Goal: Transaction & Acquisition: Purchase product/service

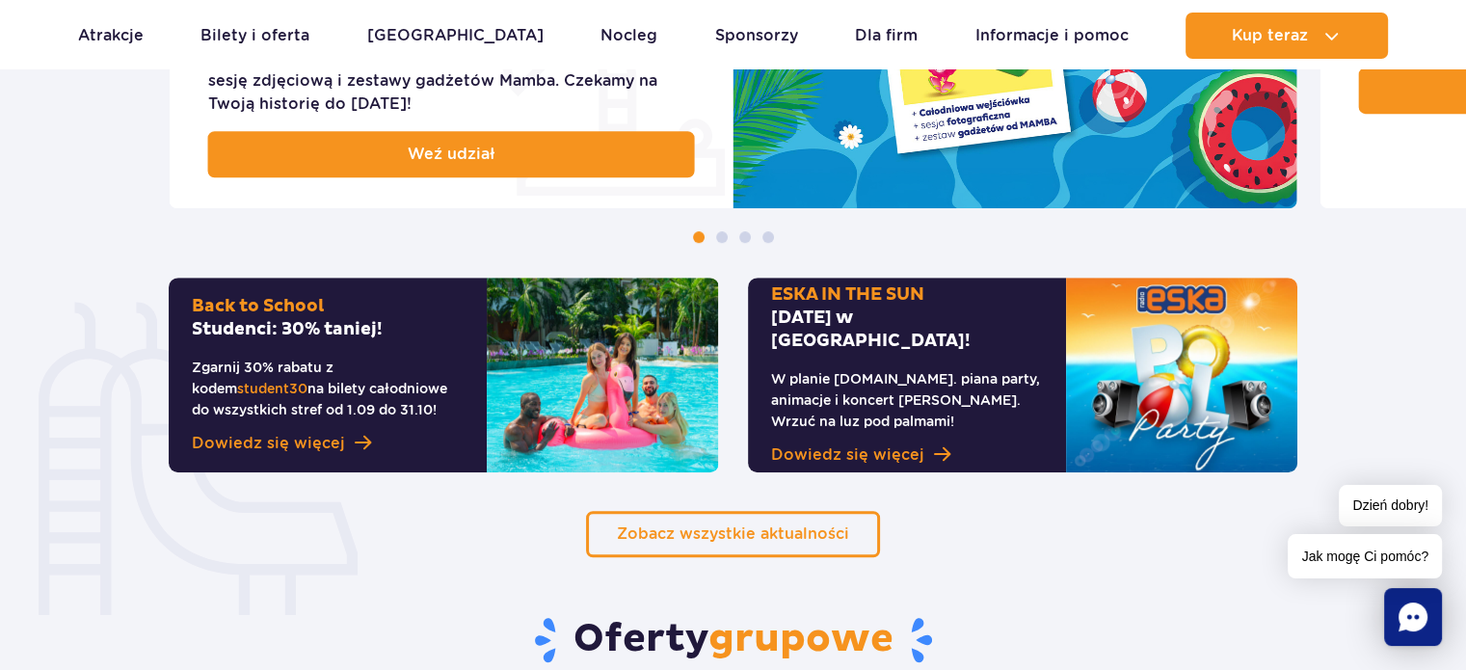
scroll to position [1157, 0]
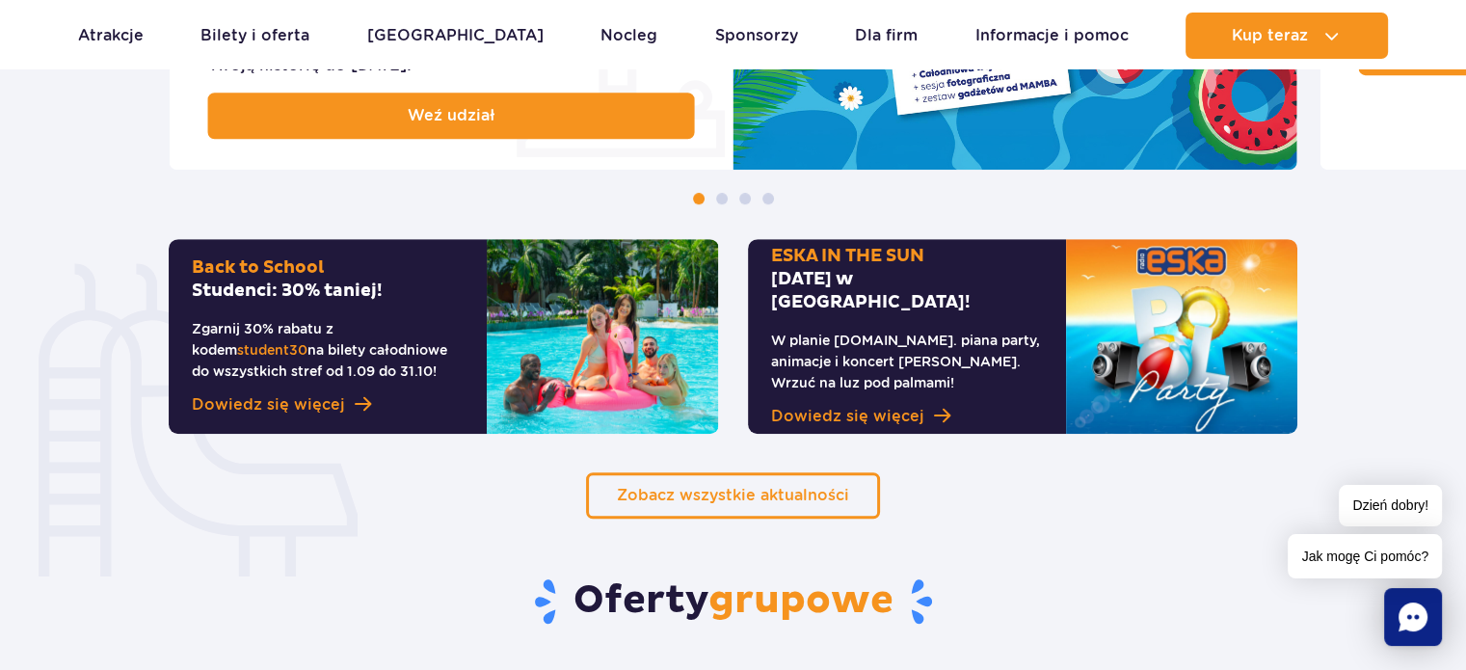
click at [357, 300] on h2 "Back to [GEOGRAPHIC_DATA]: 30% taniej!" at bounding box center [328, 279] width 272 height 46
click at [342, 413] on link "Dowiedz się więcej" at bounding box center [328, 404] width 272 height 23
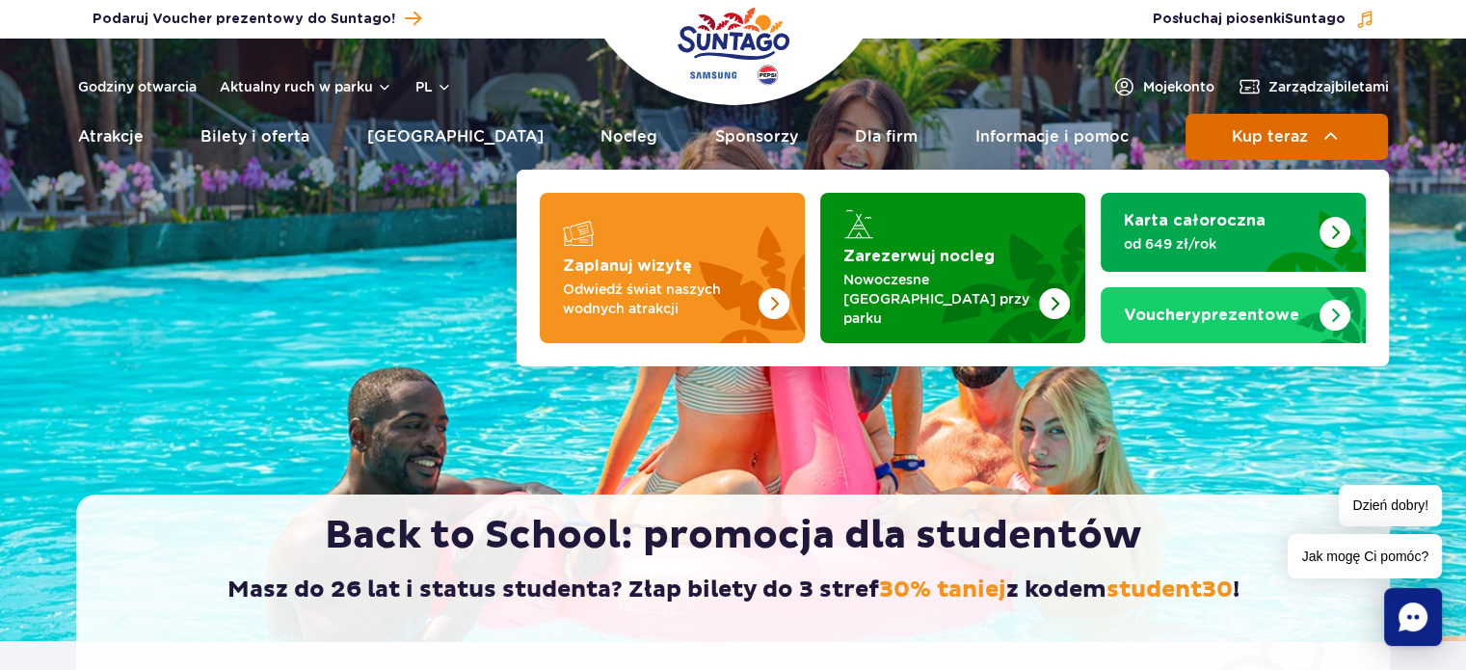
click at [1212, 139] on button "Kup teraz" at bounding box center [1287, 137] width 202 height 46
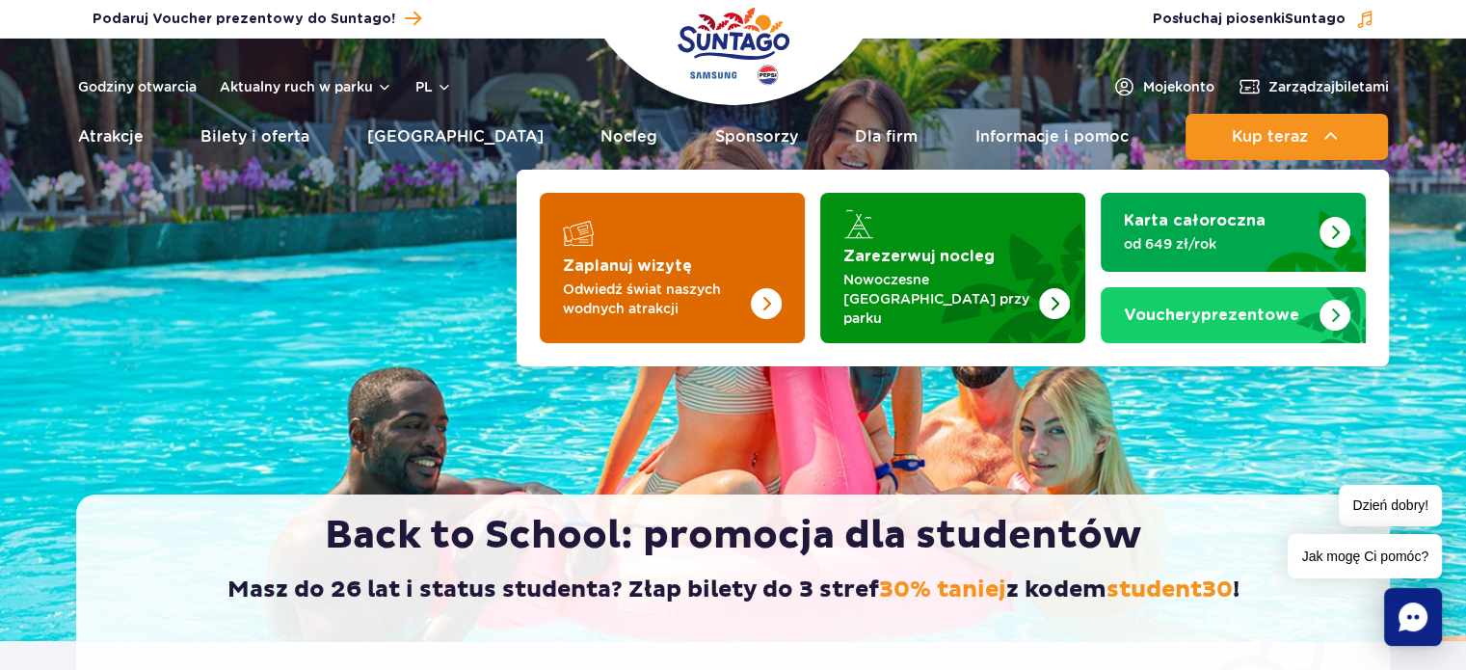
click at [724, 280] on p "Odwiedź świat naszych wodnych atrakcji" at bounding box center [657, 299] width 188 height 39
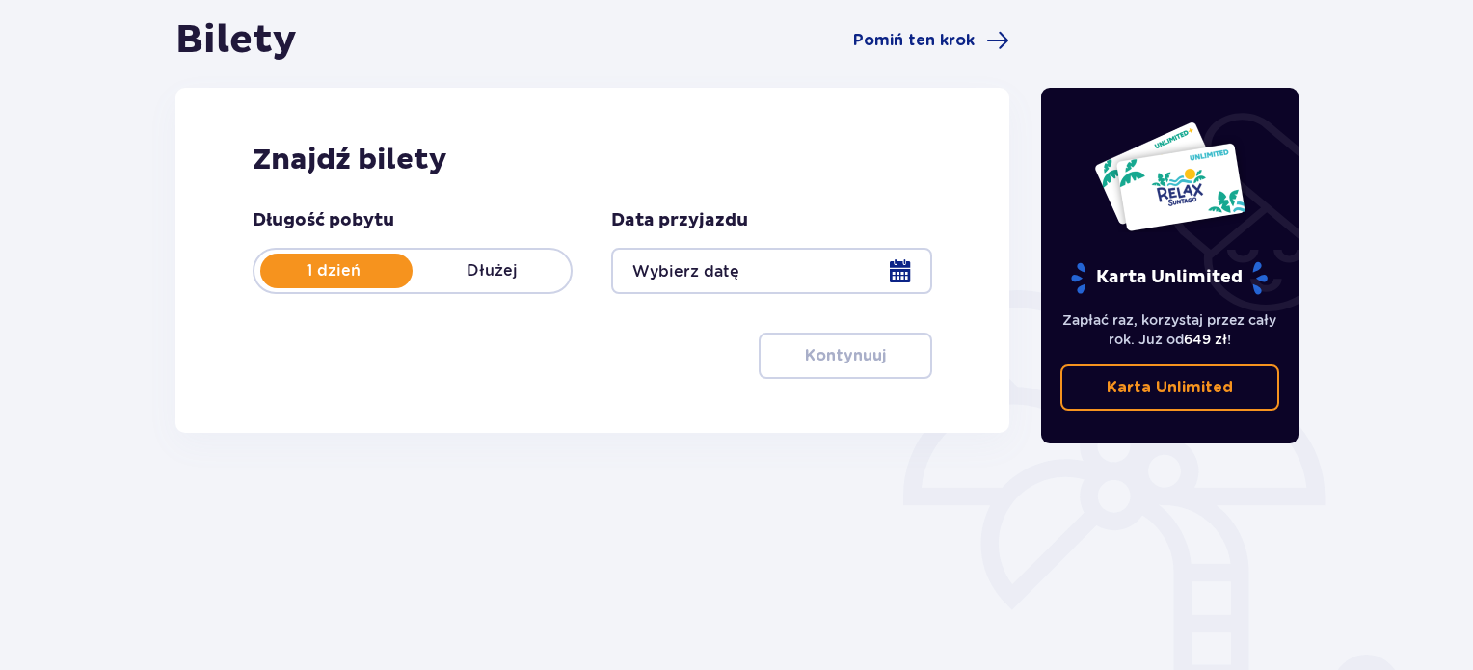
scroll to position [193, 0]
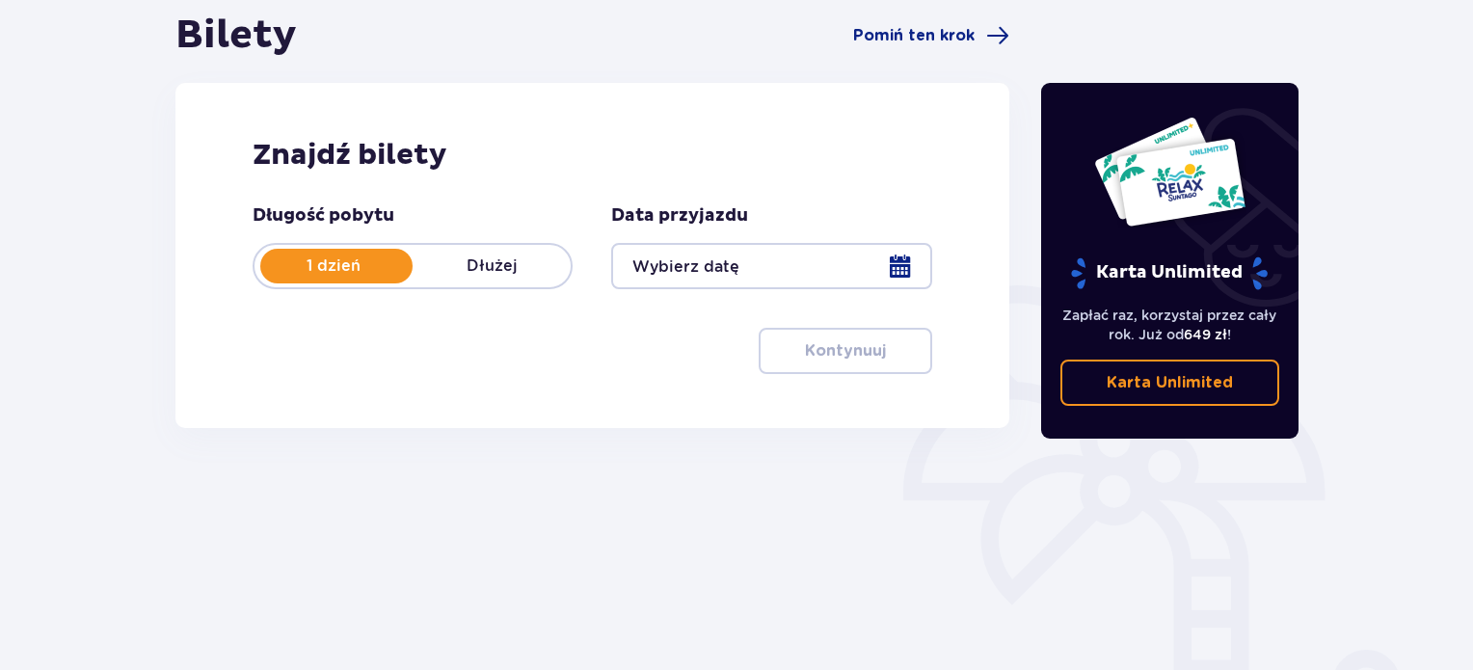
click at [724, 273] on div at bounding box center [771, 266] width 320 height 46
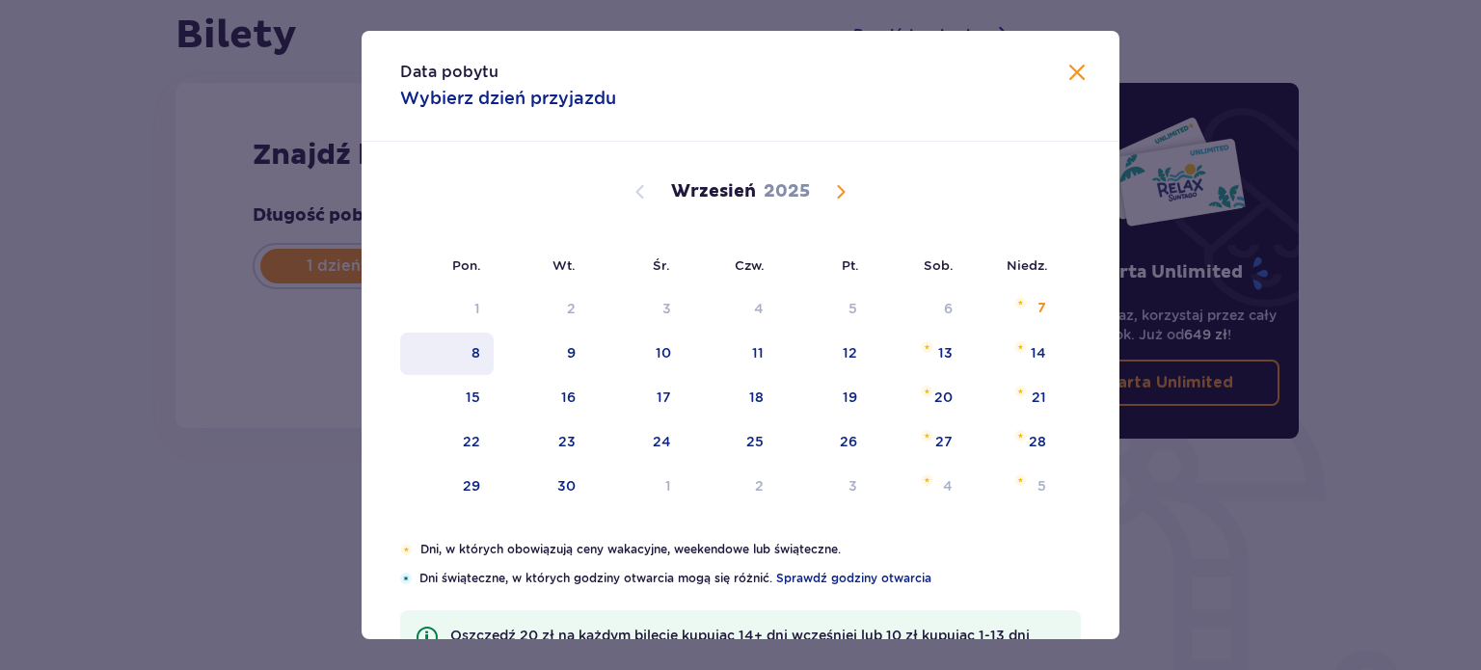
click at [471, 350] on div "8" at bounding box center [475, 352] width 9 height 19
type input "08.09.25"
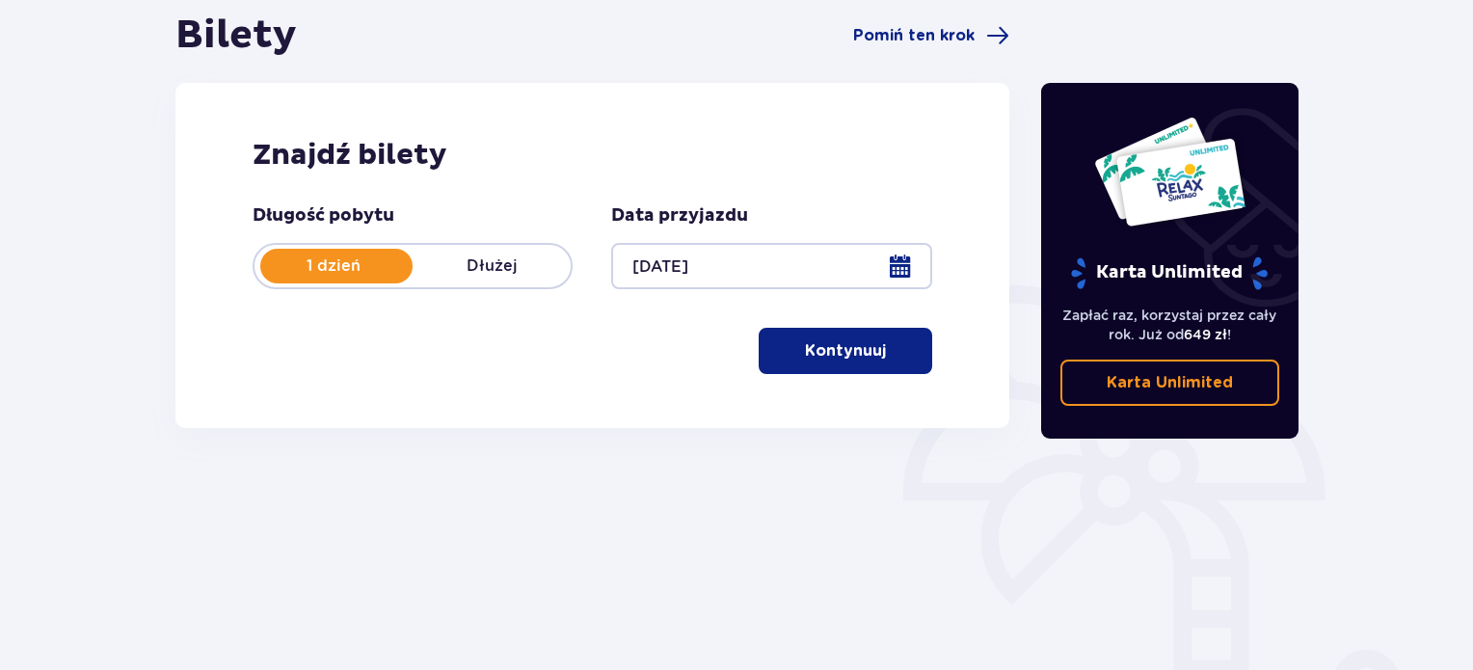
click at [865, 355] on p "Kontynuuj" at bounding box center [845, 350] width 81 height 21
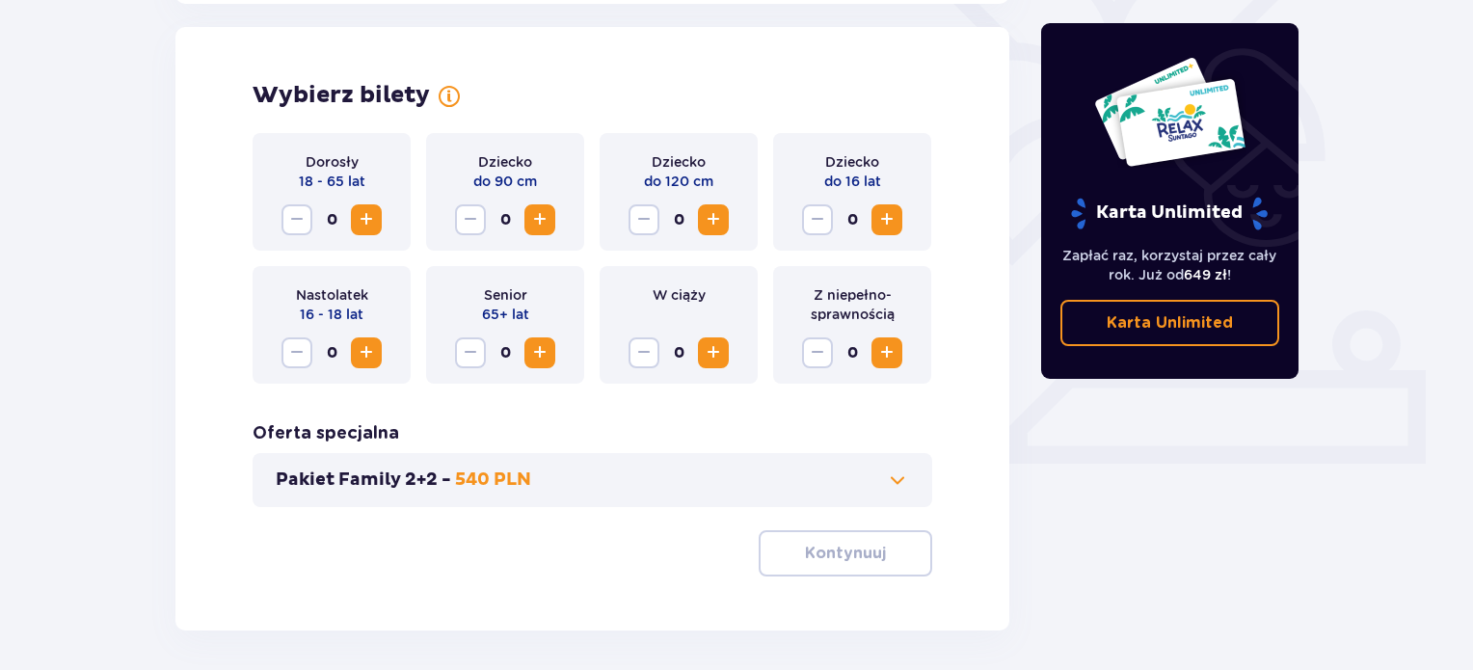
scroll to position [536, 0]
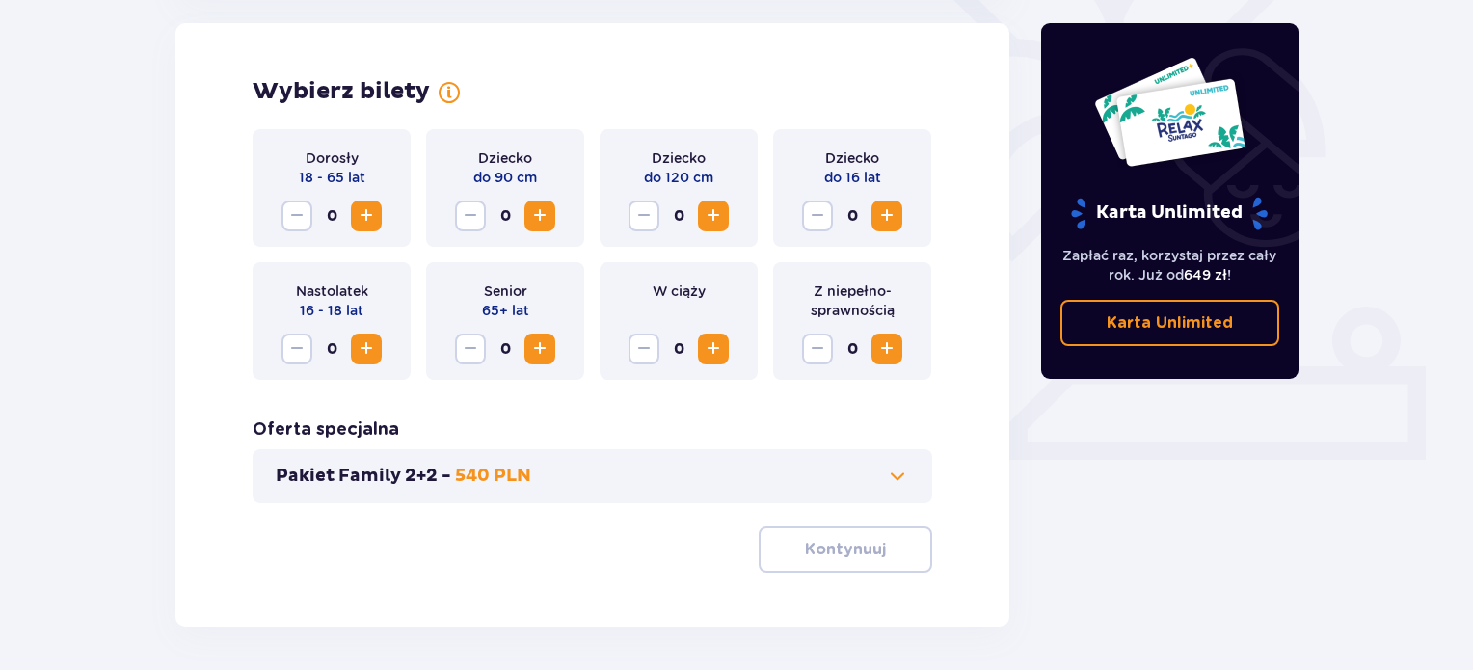
click at [368, 219] on span "Increase" at bounding box center [366, 215] width 23 height 23
click at [846, 479] on button "Pakiet Family 2+2 - 540 PLN" at bounding box center [592, 476] width 633 height 23
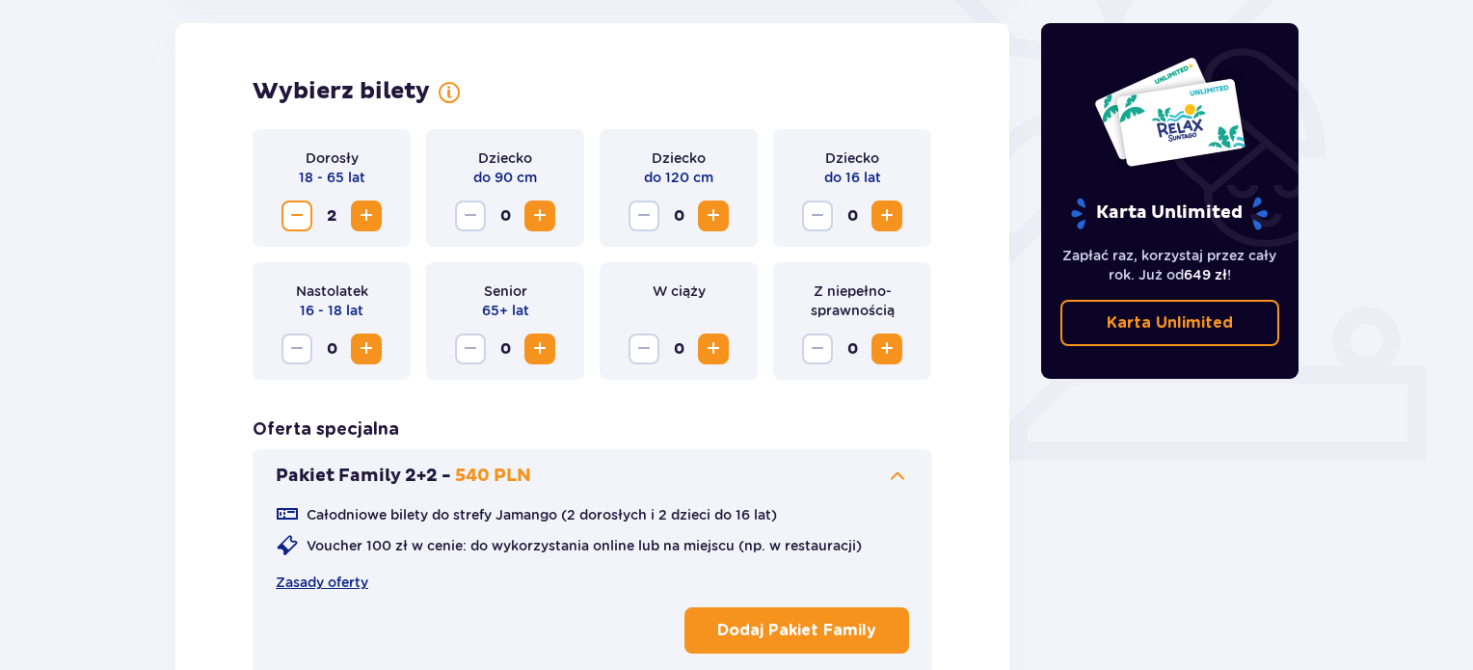
click at [846, 477] on button "Pakiet Family 2+2 - 540 PLN" at bounding box center [592, 476] width 633 height 23
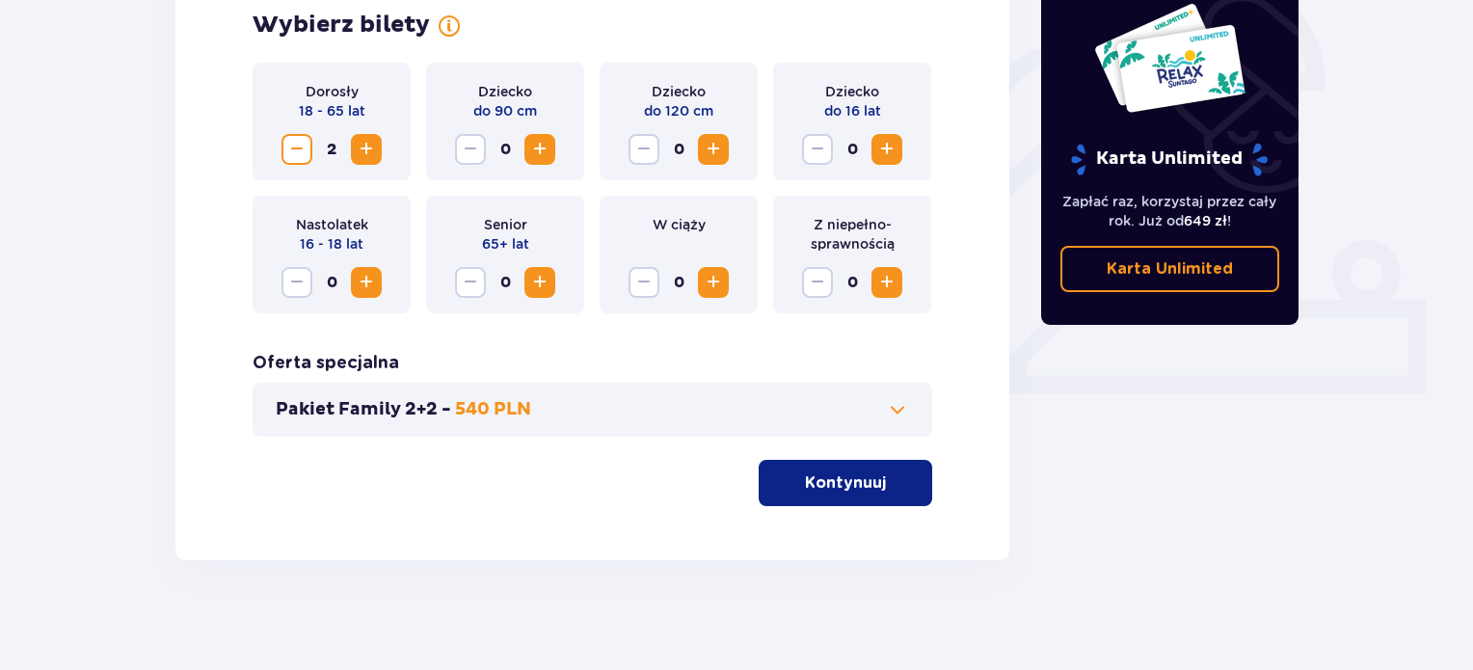
scroll to position [608, 0]
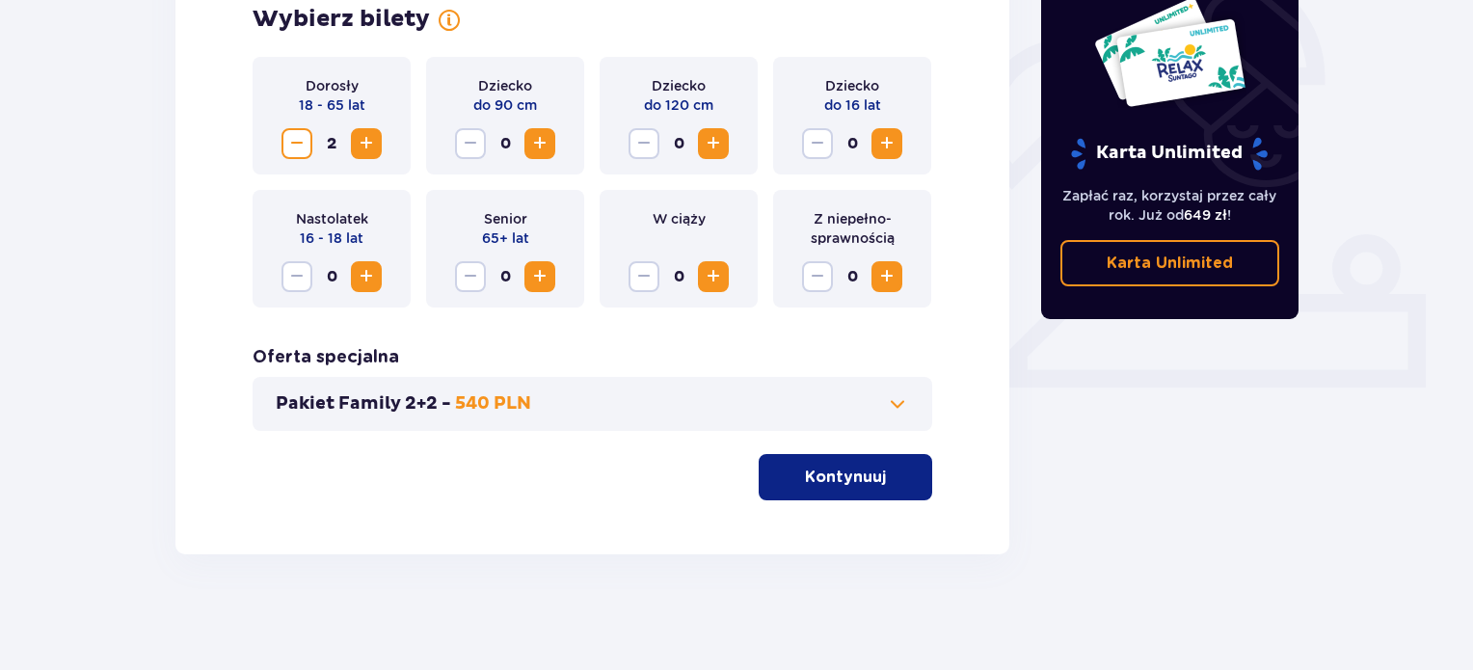
click at [819, 429] on div "Pakiet Family 2+2 - 540 PLN" at bounding box center [593, 404] width 680 height 54
click at [889, 411] on span at bounding box center [897, 403] width 23 height 23
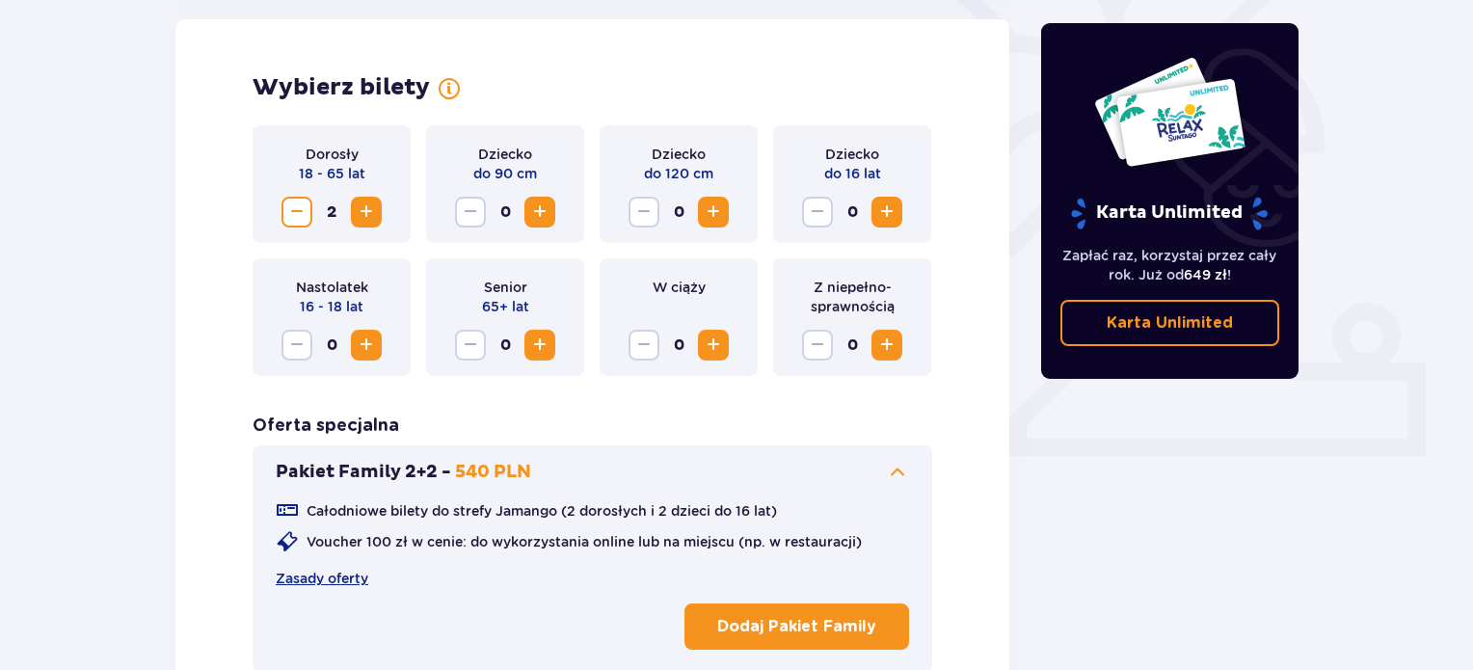
scroll to position [536, 0]
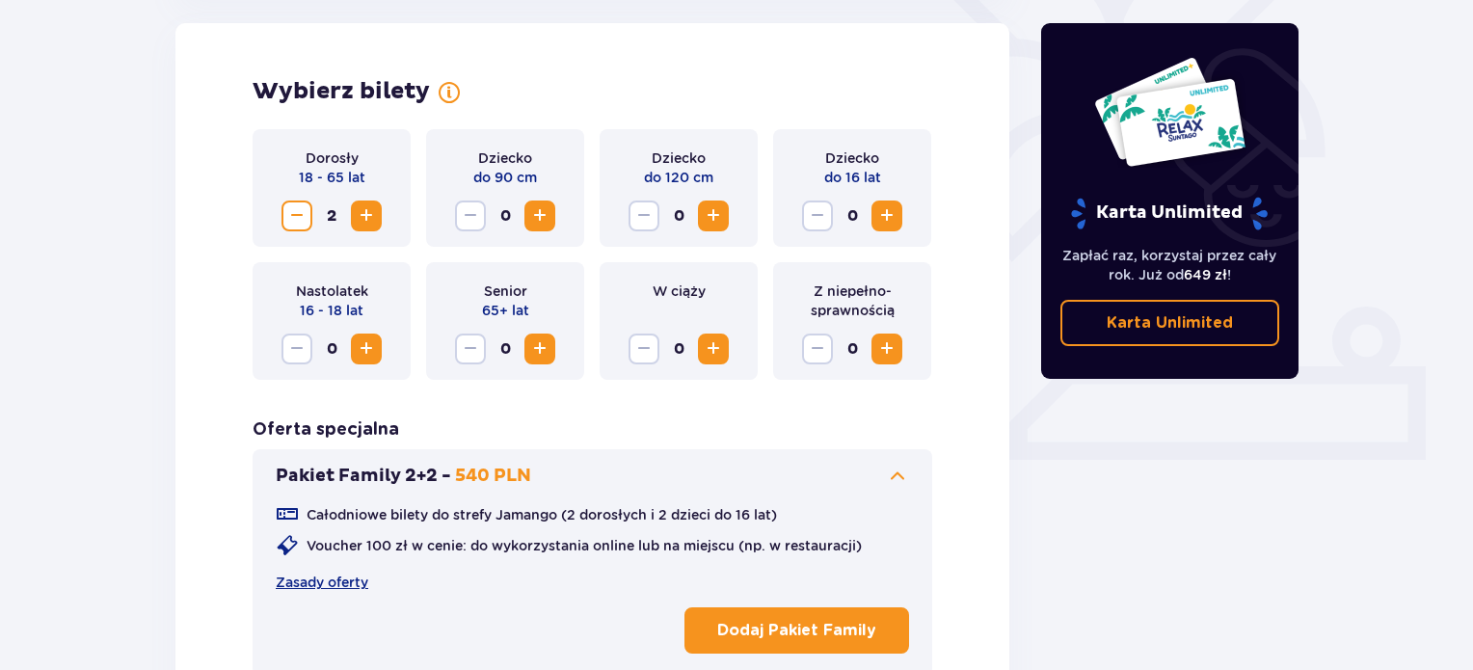
click at [892, 470] on span at bounding box center [897, 476] width 23 height 23
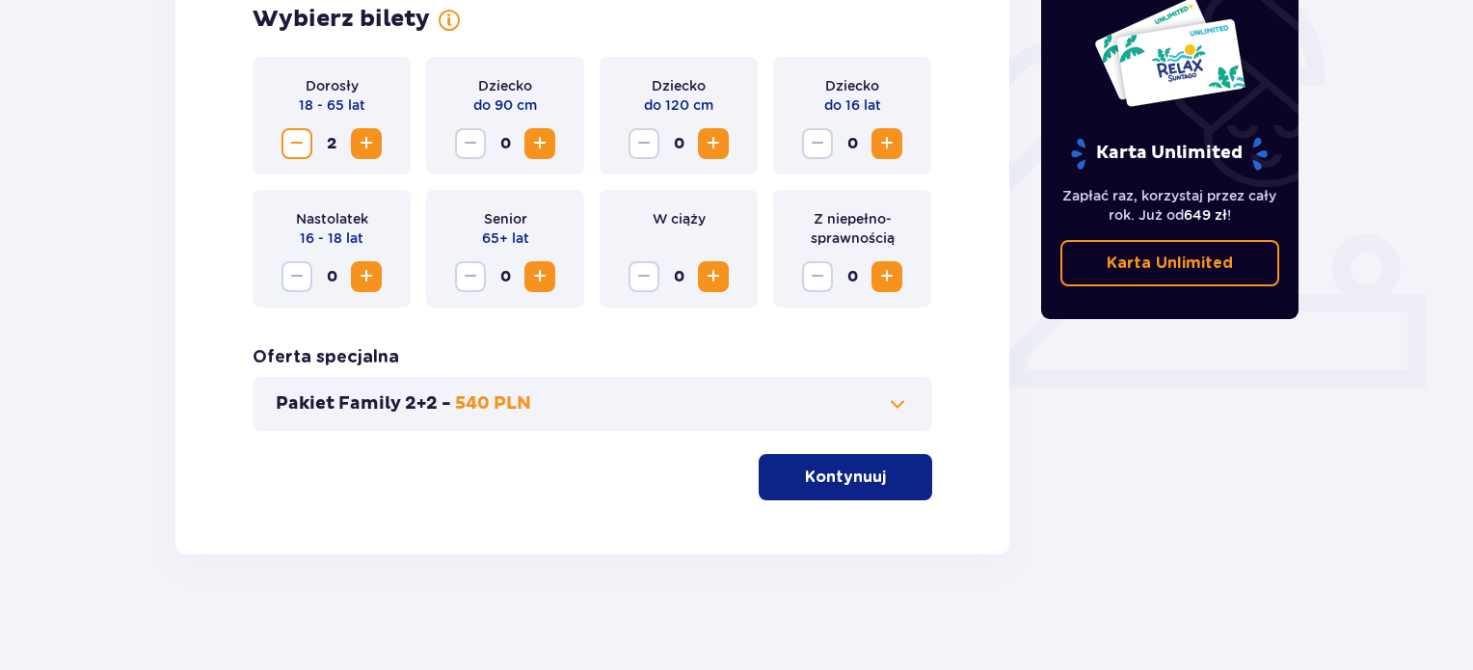
click at [891, 482] on span "button" at bounding box center [889, 477] width 23 height 23
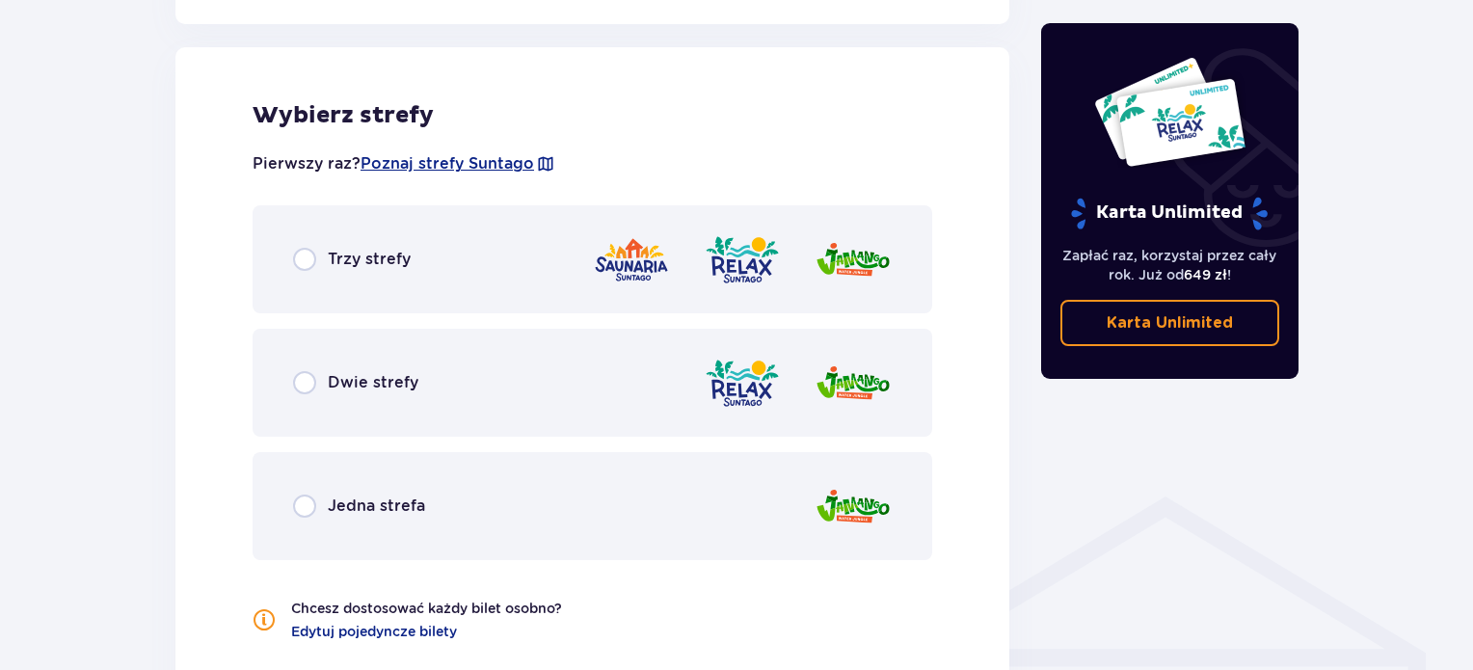
scroll to position [1070, 0]
click at [435, 274] on div "Trzy strefy" at bounding box center [593, 258] width 680 height 108
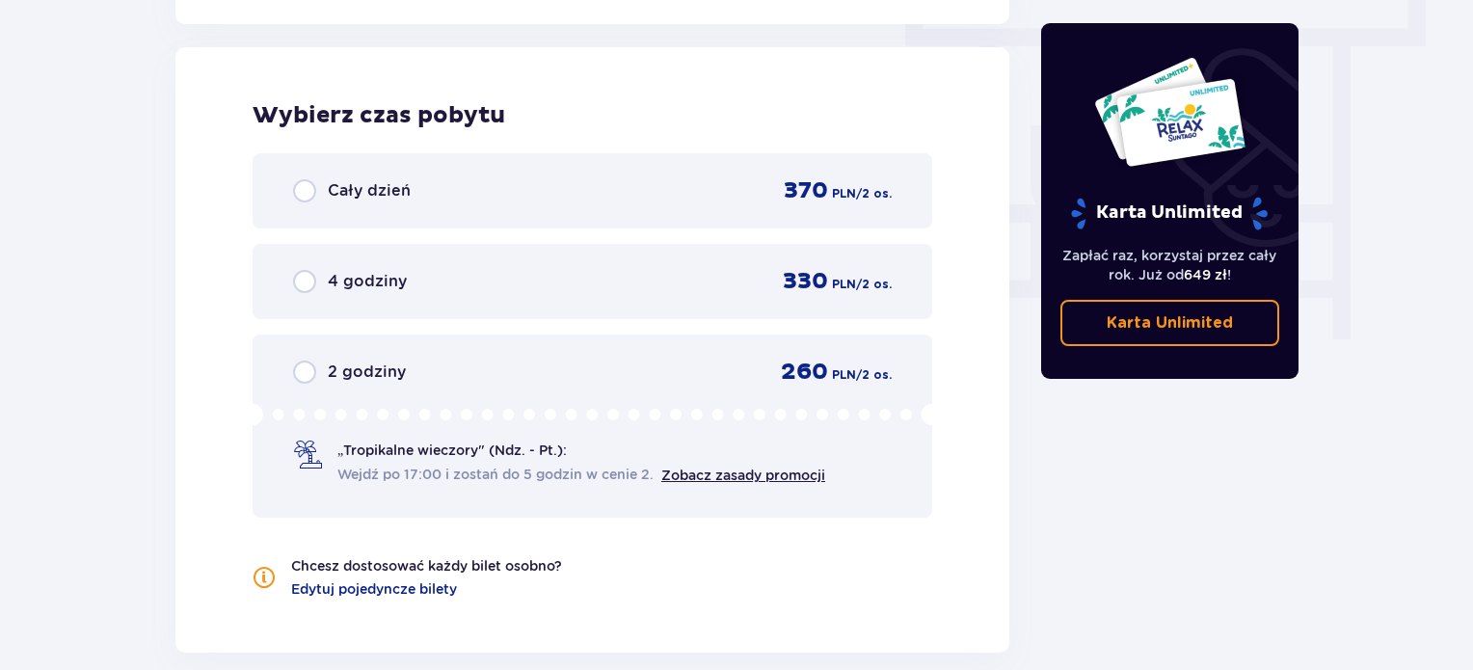
scroll to position [1741, 0]
click at [451, 180] on div "Cały dzień 370 PLN / 2 os." at bounding box center [592, 189] width 599 height 29
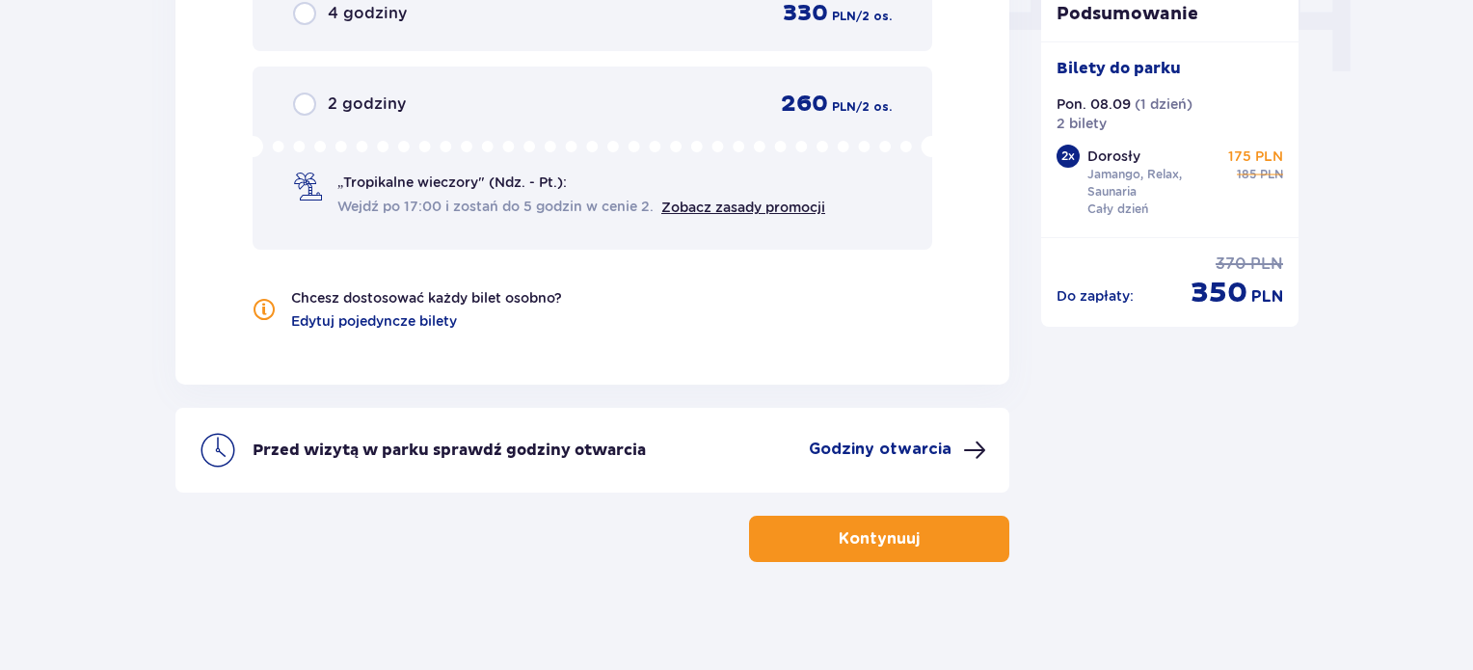
scroll to position [2013, 0]
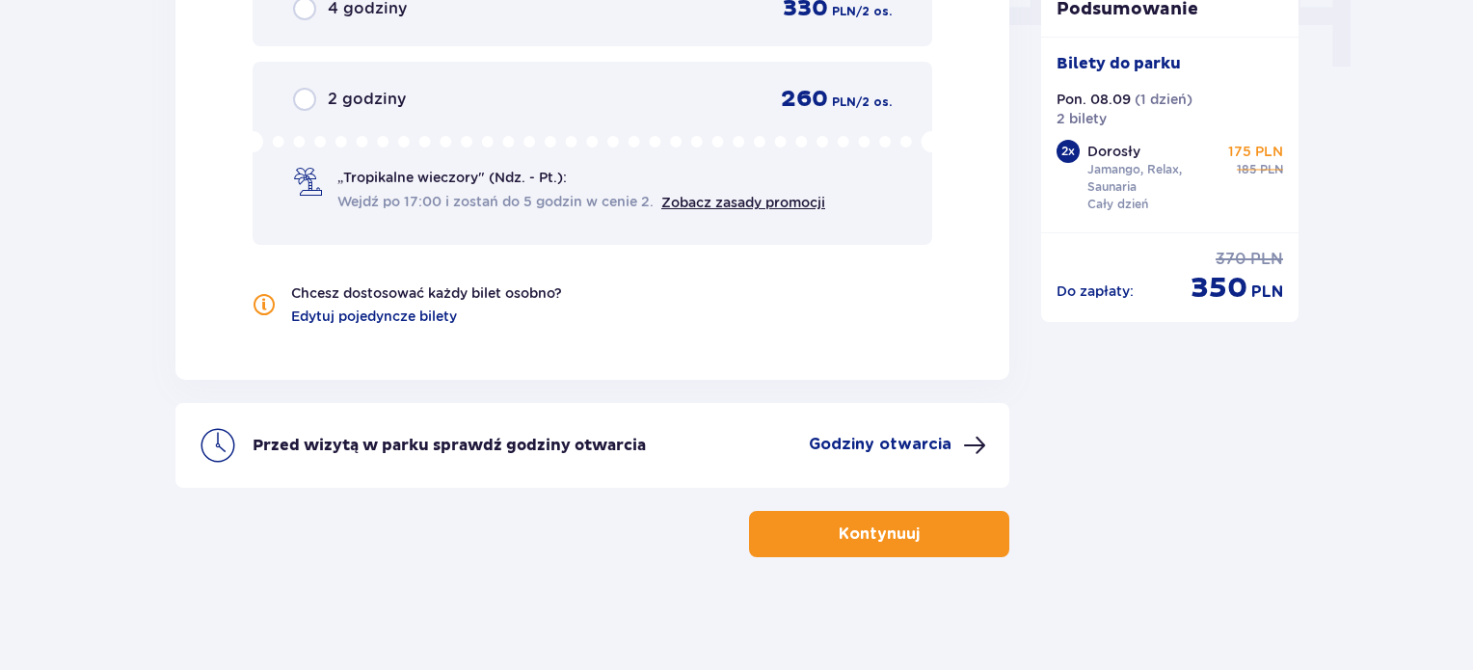
click at [884, 535] on p "Kontynuuj" at bounding box center [879, 533] width 81 height 21
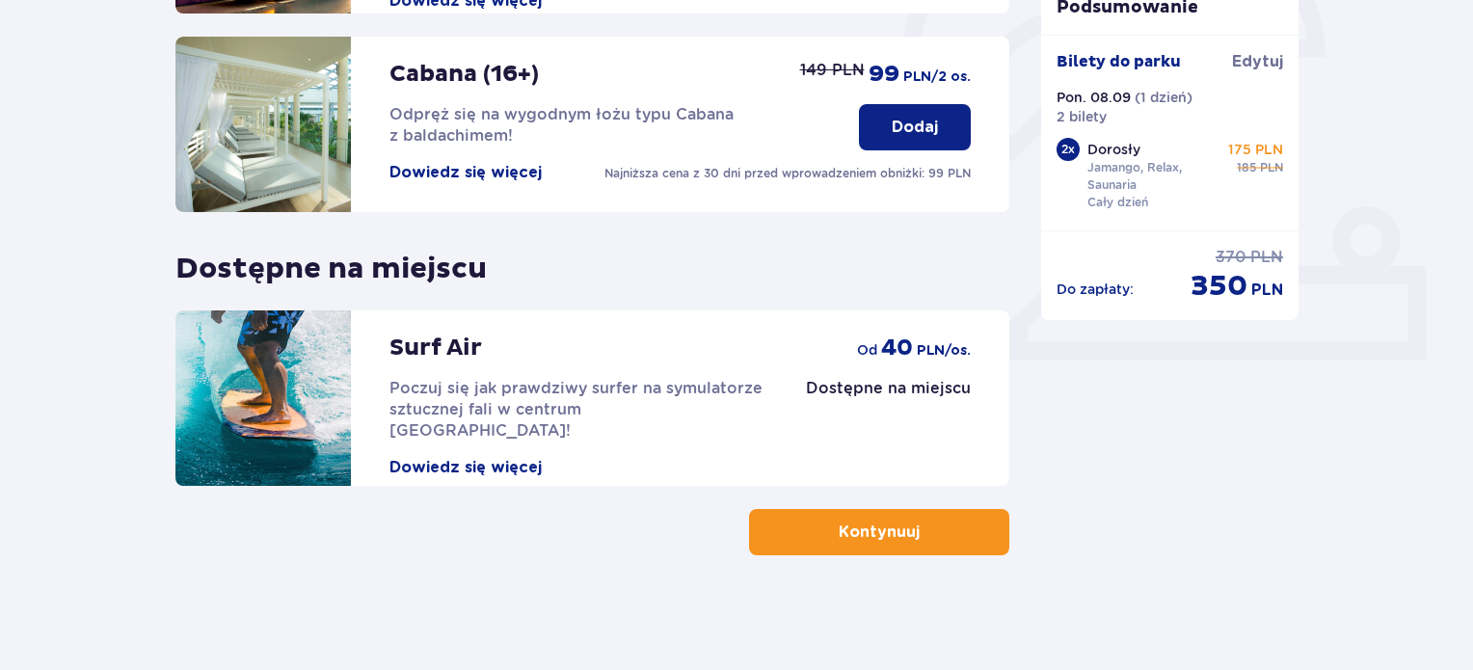
scroll to position [636, 0]
click at [856, 545] on button "Kontynuuj" at bounding box center [879, 532] width 260 height 46
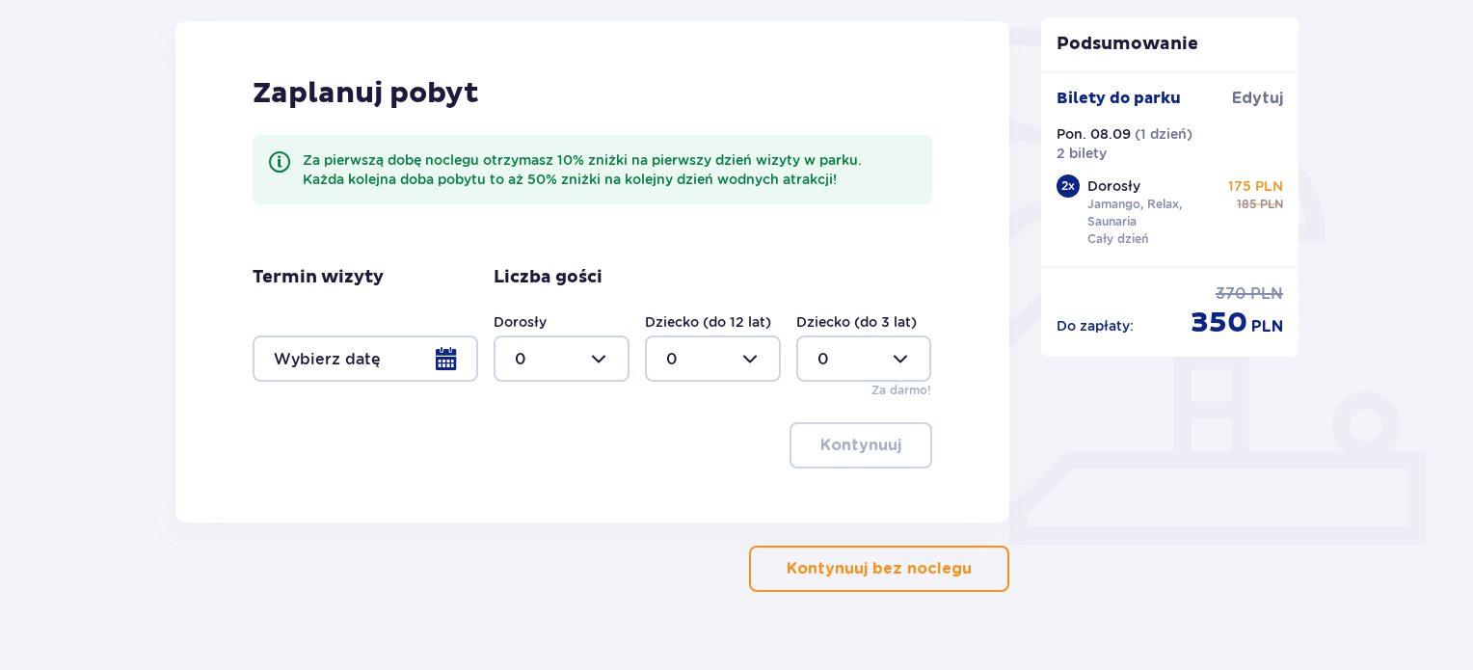
scroll to position [489, 0]
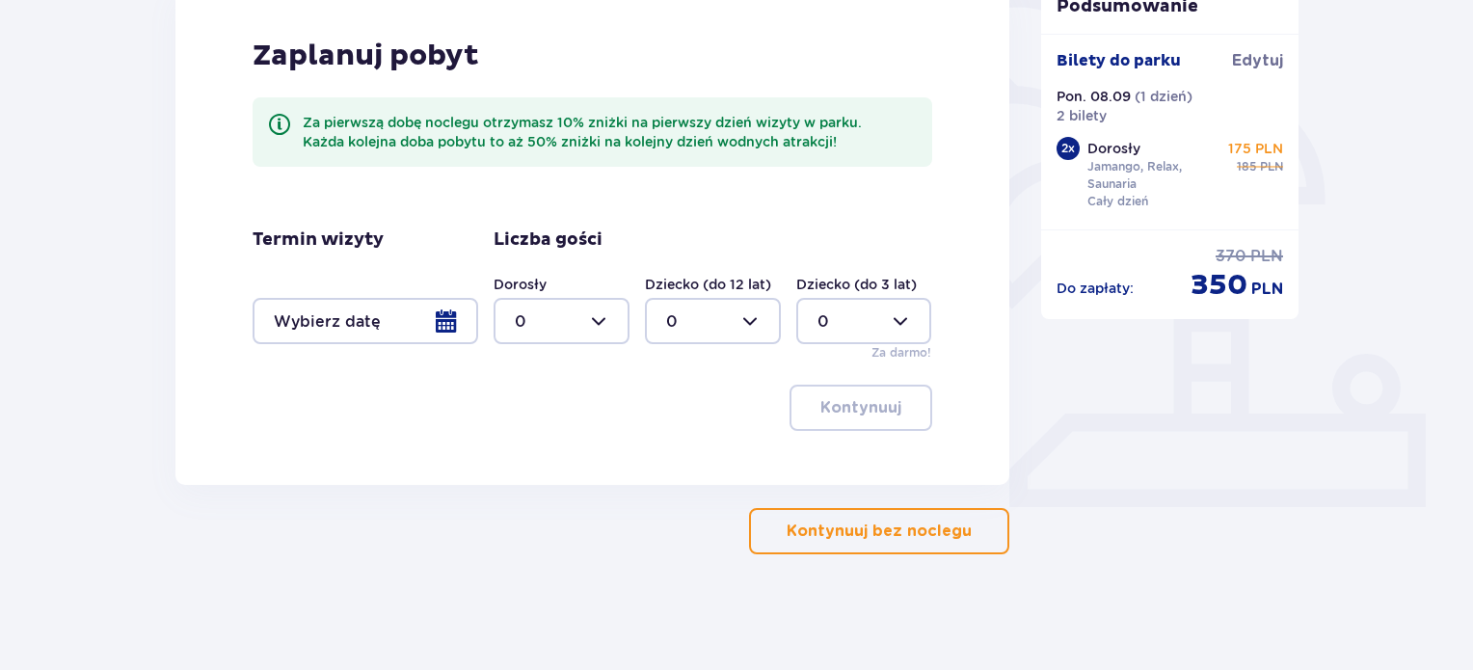
click at [856, 538] on p "Kontynuuj bez noclegu" at bounding box center [879, 531] width 185 height 21
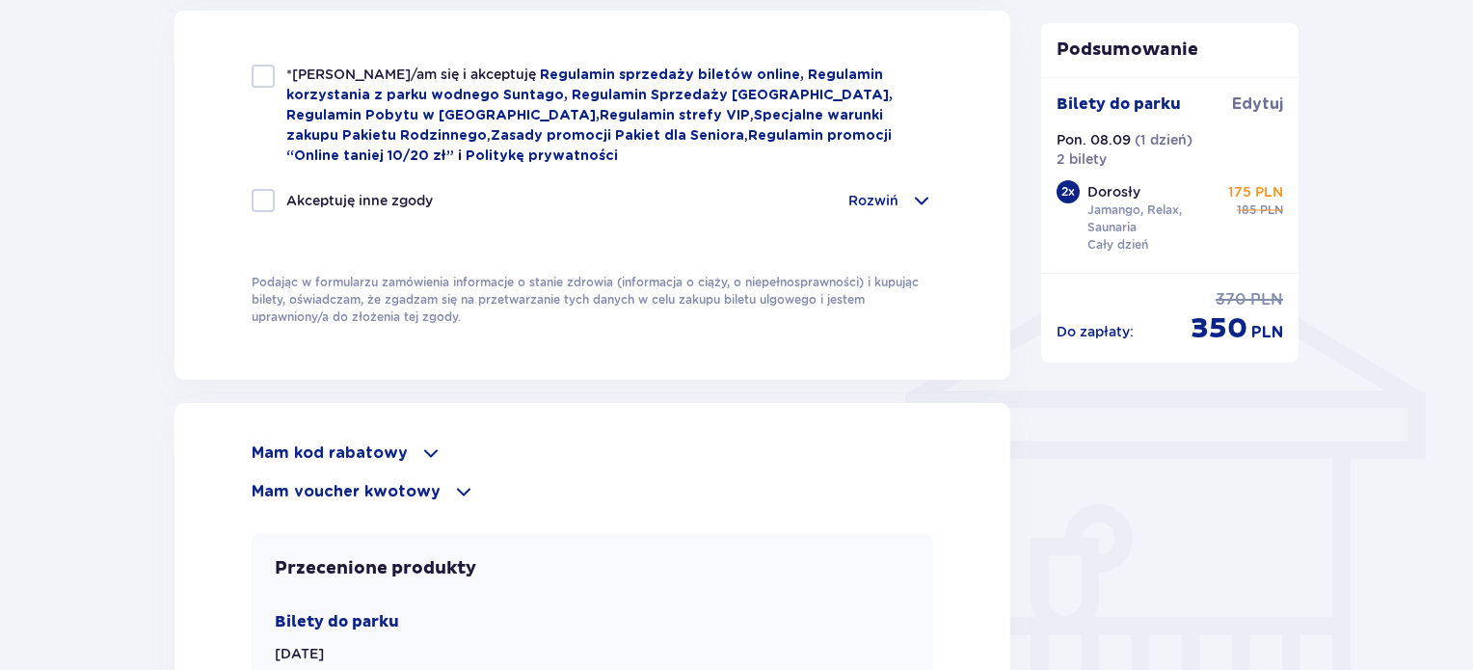
scroll to position [1350, 0]
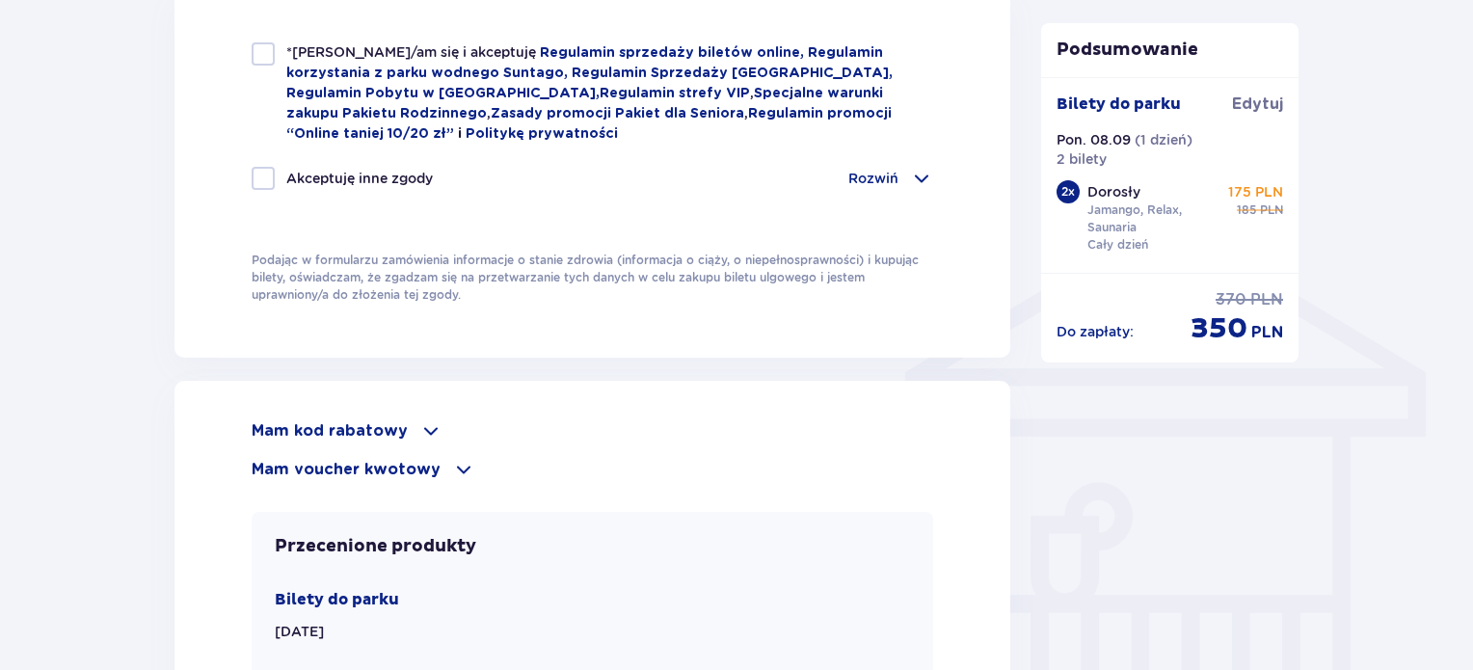
click at [410, 419] on div "Mam kod rabatowy" at bounding box center [593, 430] width 682 height 23
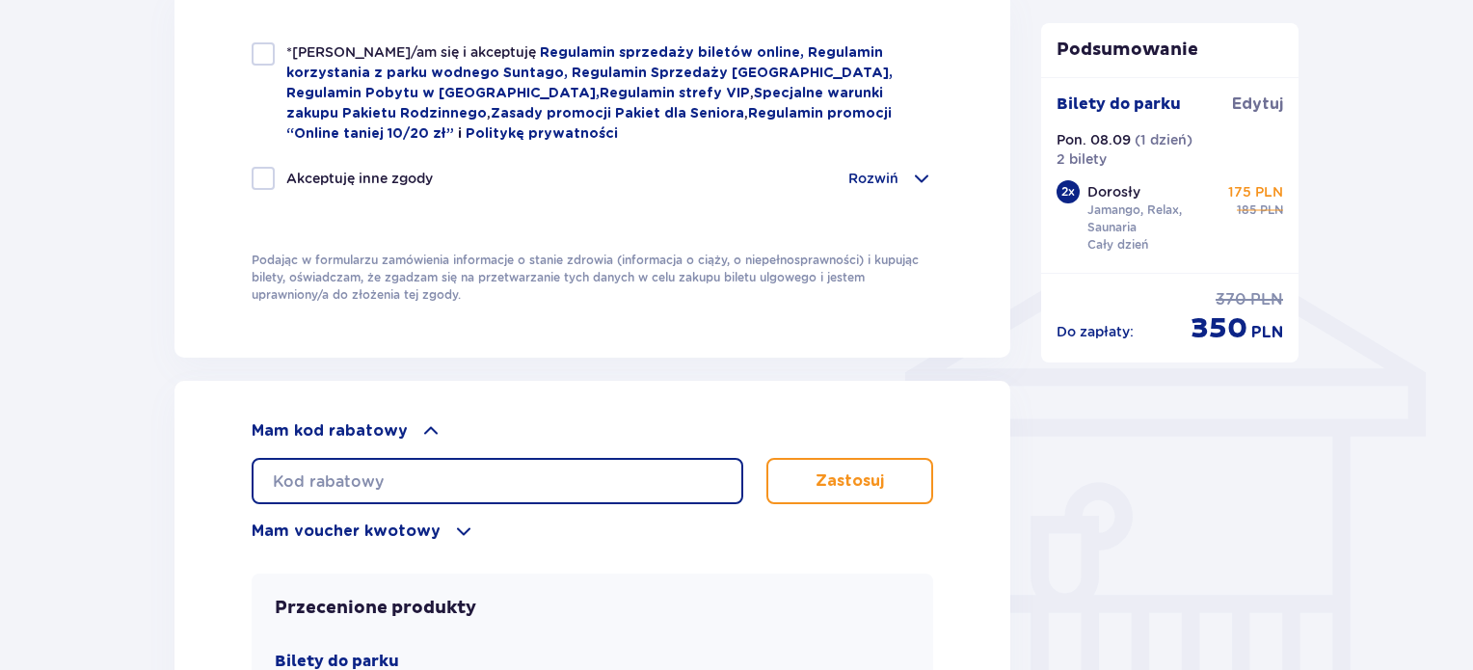
click at [461, 469] on input "text" at bounding box center [498, 481] width 492 height 46
type input "student30"
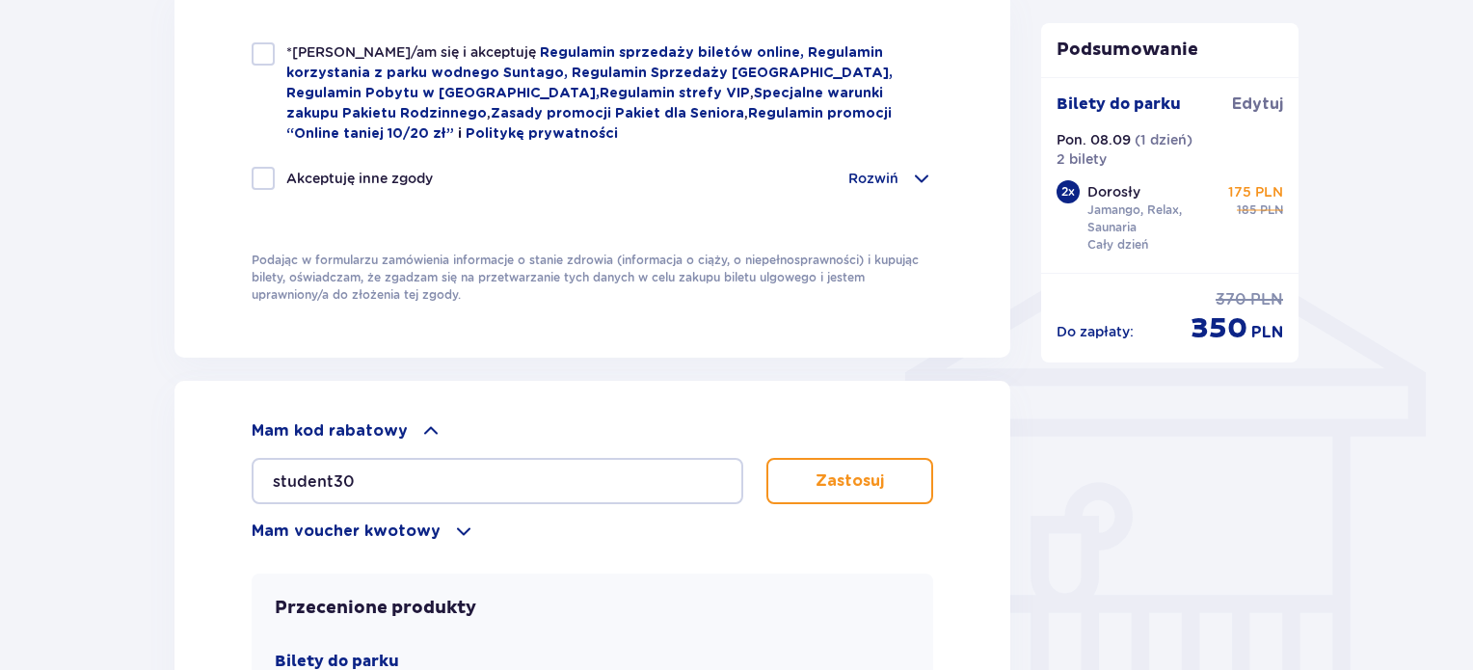
click at [853, 481] on p "Zastosuj" at bounding box center [850, 480] width 68 height 21
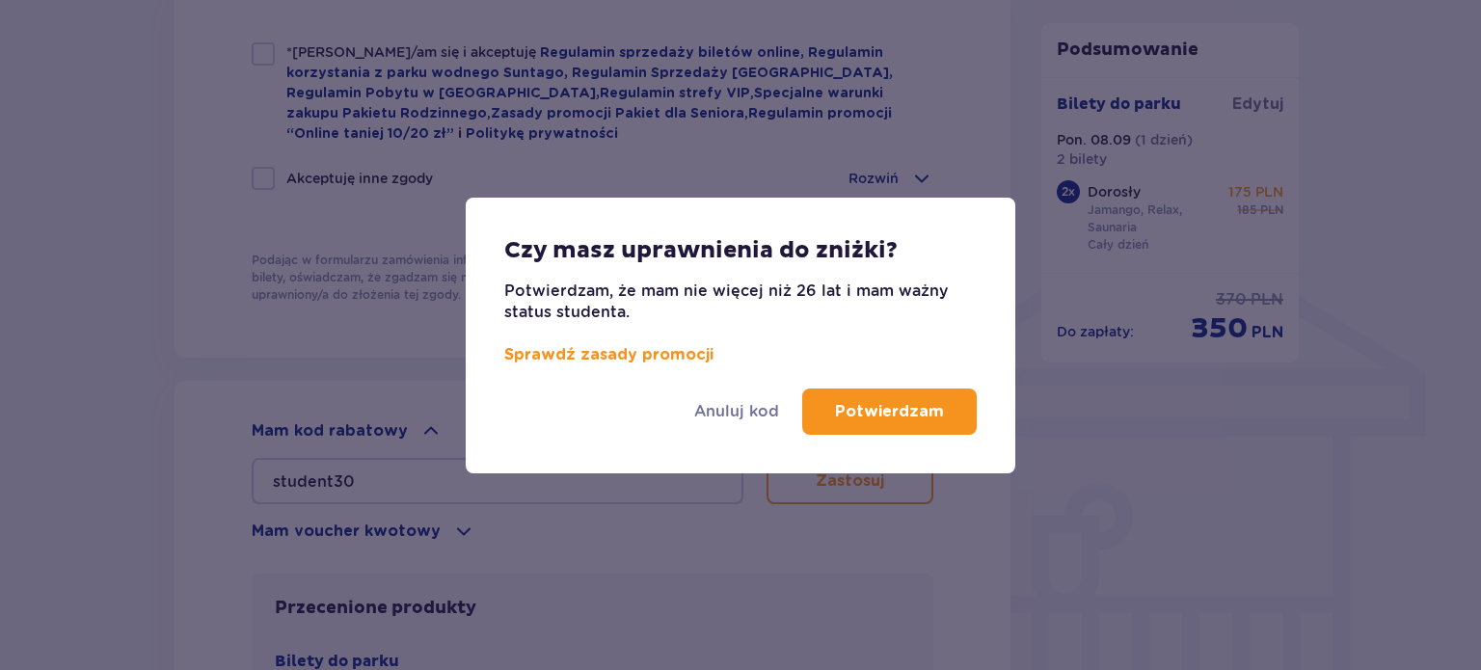
click at [900, 414] on p "Potwierdzam" at bounding box center [889, 411] width 109 height 21
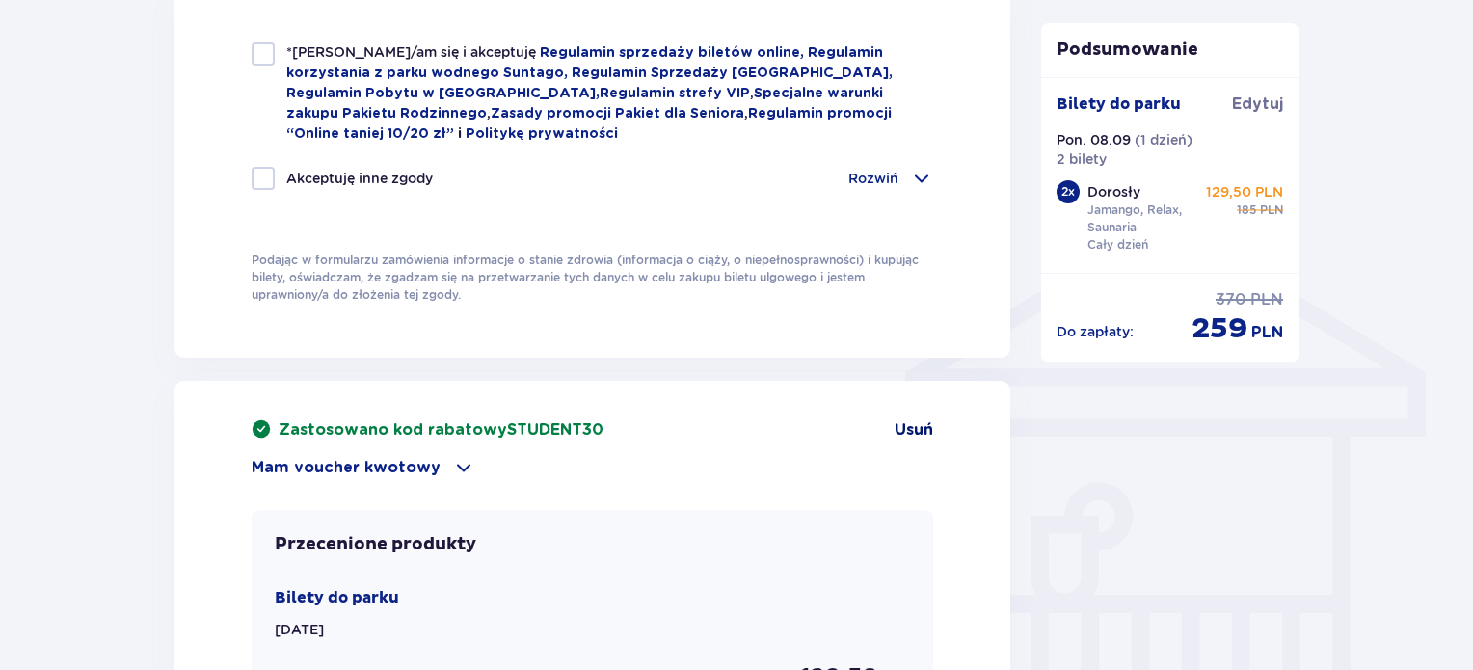
click at [920, 423] on span "Usuń" at bounding box center [914, 429] width 39 height 21
